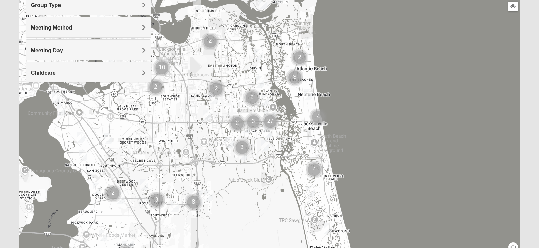
scroll to position [102, 0]
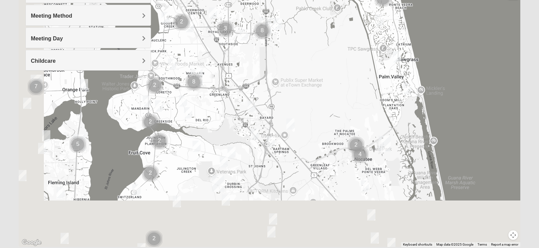
drag, startPoint x: 234, startPoint y: 224, endPoint x: 303, endPoint y: 77, distance: 162.2
click at [303, 77] on div at bounding box center [270, 112] width 502 height 272
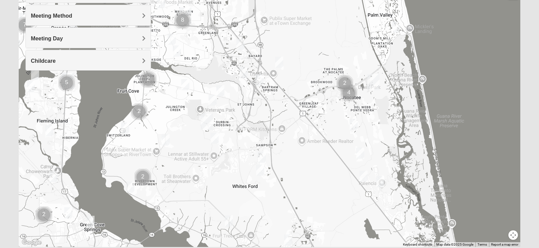
drag, startPoint x: 286, startPoint y: 132, endPoint x: 256, endPoint y: 119, distance: 33.0
click at [256, 119] on div at bounding box center [270, 112] width 502 height 272
click at [179, 148] on div at bounding box center [270, 112] width 502 height 272
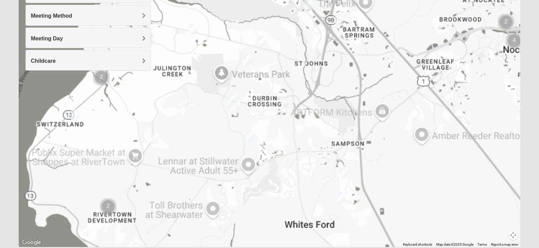
click at [178, 148] on div at bounding box center [270, 112] width 502 height 272
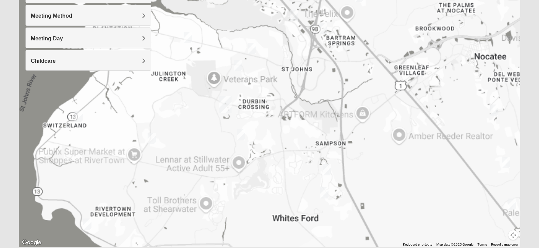
drag, startPoint x: 192, startPoint y: 148, endPoint x: 199, endPoint y: 148, distance: 7.1
click at [199, 148] on div at bounding box center [270, 112] width 502 height 272
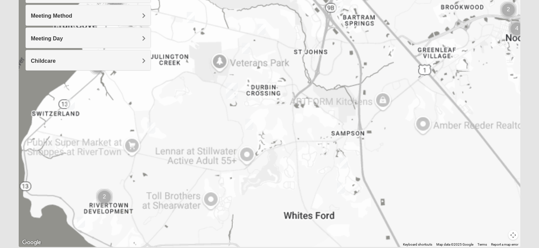
drag, startPoint x: 193, startPoint y: 158, endPoint x: 205, endPoint y: 158, distance: 11.6
click at [193, 158] on div at bounding box center [270, 112] width 502 height 272
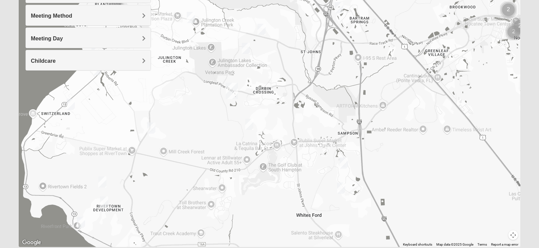
click at [250, 123] on img "Mens McClafferty 32095" at bounding box center [249, 124] width 8 height 11
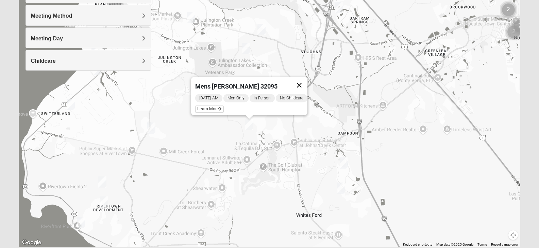
click at [304, 82] on button "Close" at bounding box center [299, 85] width 16 height 16
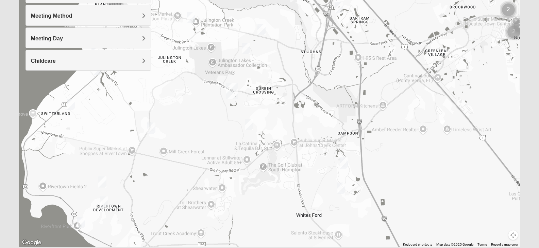
click at [149, 129] on img "Mens Cathcart 32259" at bounding box center [151, 128] width 8 height 11
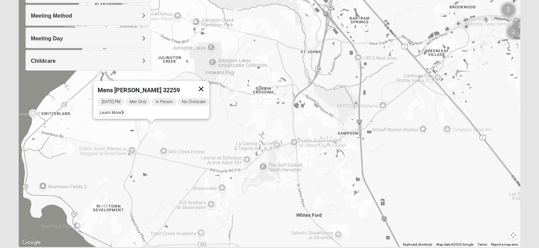
click at [204, 84] on button "Close" at bounding box center [201, 89] width 16 height 16
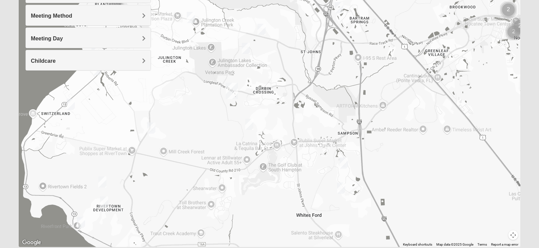
click at [101, 181] on img "Womens Caro 32259" at bounding box center [102, 182] width 8 height 11
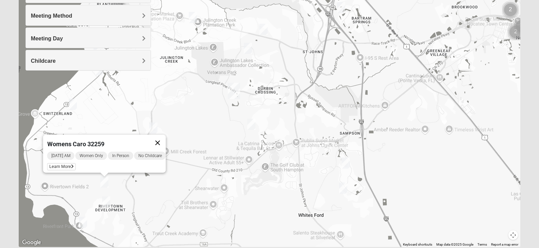
click at [162, 137] on button "Close" at bounding box center [157, 143] width 16 height 16
click at [344, 163] on img "1825 Mixed Lovin/Hale 32092" at bounding box center [346, 163] width 8 height 11
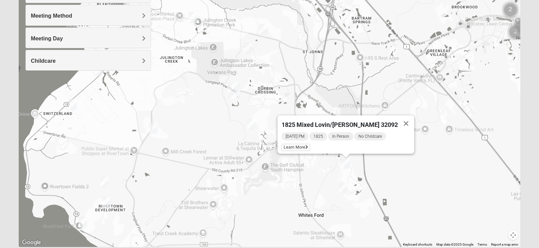
click at [398, 118] on button "Close" at bounding box center [406, 124] width 16 height 16
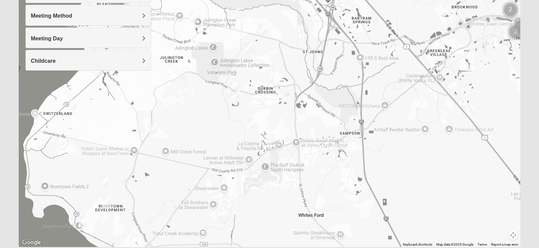
click at [343, 189] on img "Mixed Stevens 32092" at bounding box center [343, 188] width 8 height 11
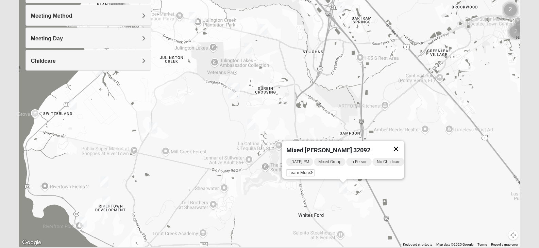
click at [404, 144] on button "Close" at bounding box center [396, 149] width 16 height 16
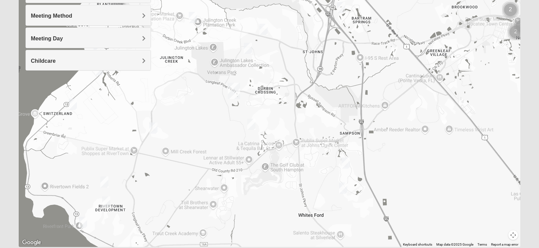
click at [348, 167] on img "1825 Mixed Lovin/Hale 32092" at bounding box center [346, 163] width 8 height 11
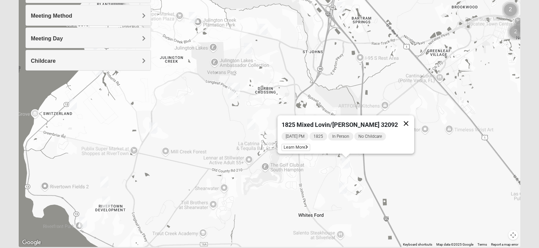
click at [398, 120] on button "Close" at bounding box center [406, 124] width 16 height 16
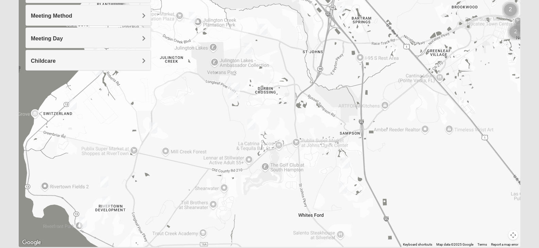
click at [347, 165] on img "1825 Mixed Lovin/Hale 32092" at bounding box center [346, 163] width 8 height 11
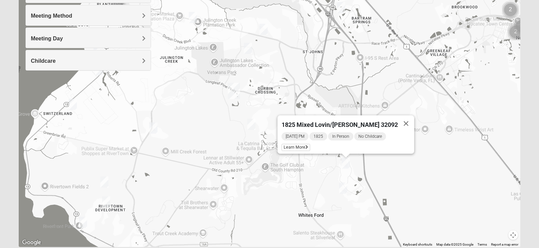
click at [398, 119] on button "Close" at bounding box center [406, 124] width 16 height 16
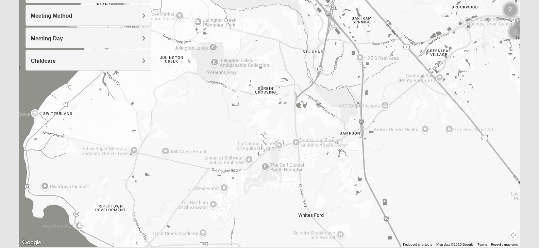
click at [344, 188] on img "Mixed Stevens 32092" at bounding box center [343, 188] width 8 height 11
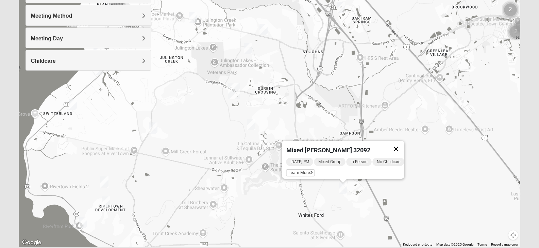
click at [402, 144] on button "Close" at bounding box center [396, 149] width 16 height 16
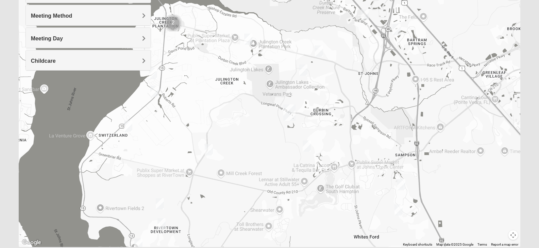
drag, startPoint x: 180, startPoint y: 135, endPoint x: 236, endPoint y: 157, distance: 59.8
click at [236, 157] on div at bounding box center [270, 112] width 502 height 272
click at [153, 92] on img "1825 Mixed Faletra 32259" at bounding box center [154, 91] width 8 height 11
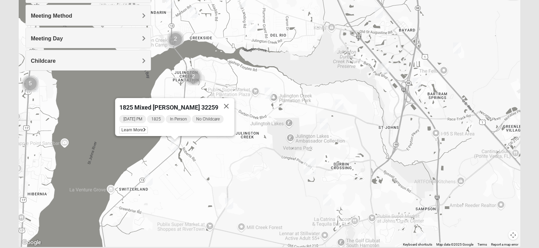
drag, startPoint x: 196, startPoint y: 117, endPoint x: 216, endPoint y: 172, distance: 59.0
click at [216, 172] on div "1825 Mixed [PERSON_NAME] 32259 [DATE] PM 1825 In Person No Childcare Learn More" at bounding box center [270, 112] width 502 height 272
click at [225, 102] on button "Close" at bounding box center [226, 106] width 16 height 16
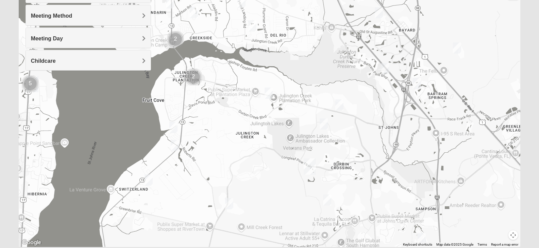
click at [150, 181] on img "Mixed Otts 32259" at bounding box center [148, 180] width 8 height 11
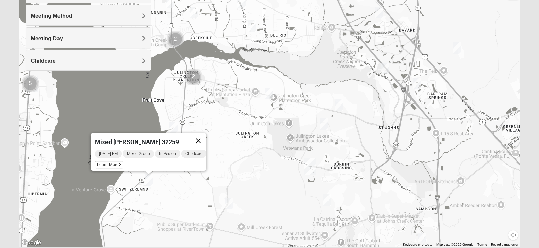
click at [203, 133] on button "Close" at bounding box center [198, 141] width 16 height 16
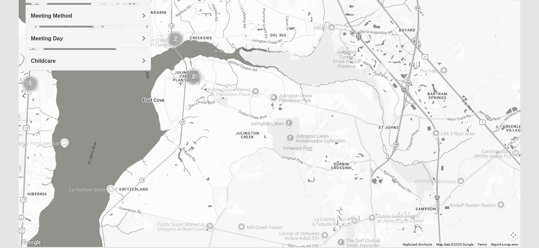
click at [178, 128] on div "To navigate, press the arrow keys." at bounding box center [270, 112] width 502 height 272
click at [174, 128] on img "1825 Mixed Lokey 32259" at bounding box center [173, 127] width 8 height 11
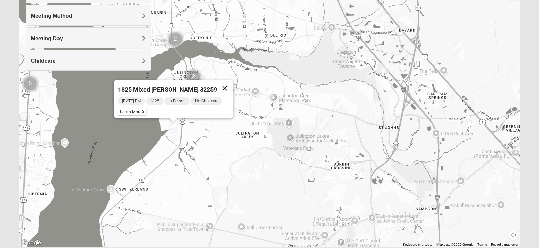
click at [224, 86] on button "Close" at bounding box center [225, 88] width 16 height 16
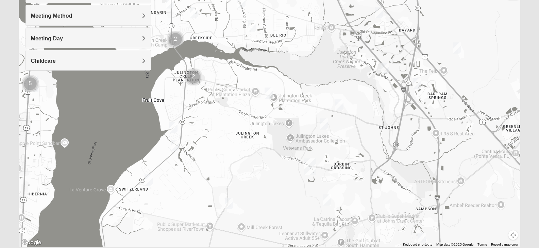
click at [212, 143] on div "To navigate, press the arrow keys." at bounding box center [270, 112] width 502 height 272
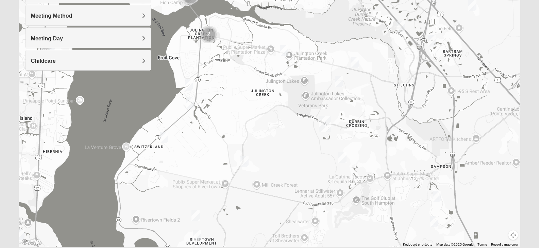
drag, startPoint x: 235, startPoint y: 140, endPoint x: 249, endPoint y: 97, distance: 44.9
click at [249, 97] on div at bounding box center [270, 112] width 502 height 272
click at [285, 53] on img "Mens Kinnaman/Gerville-Reache 32259" at bounding box center [284, 50] width 8 height 11
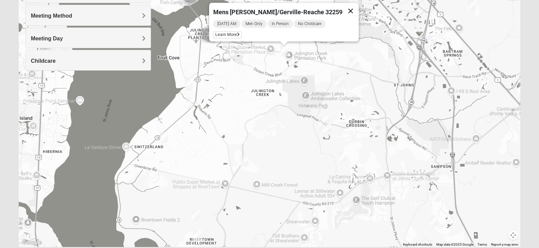
click at [342, 5] on button "Close" at bounding box center [350, 11] width 16 height 16
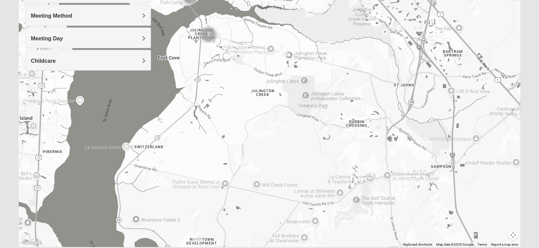
drag, startPoint x: 358, startPoint y: 67, endPoint x: 354, endPoint y: 63, distance: 6.2
click at [358, 67] on img "Womens Urbanski 32259" at bounding box center [354, 62] width 8 height 11
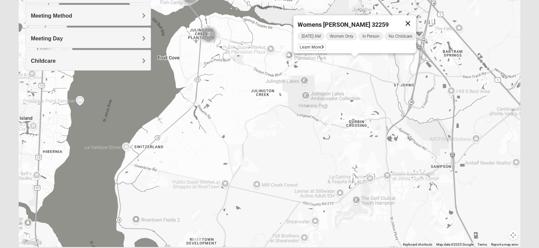
click at [409, 22] on button "Close" at bounding box center [407, 23] width 16 height 16
